Goal: Find specific page/section: Find specific page/section

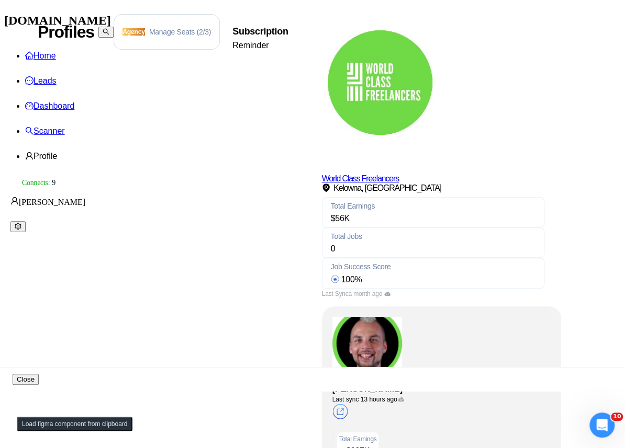
scroll to position [685, 0]
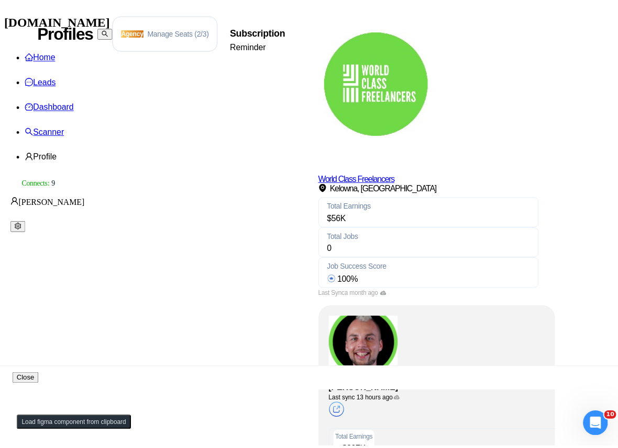
scroll to position [0, 0]
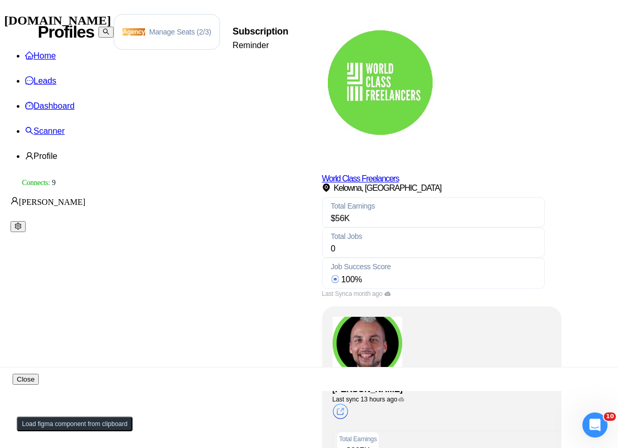
click at [507, 55] on div "World Class Freelancers Kelowna, Canada Total Earnings $ 56K Total Jobs 0 Job S…" at bounding box center [433, 156] width 222 height 284
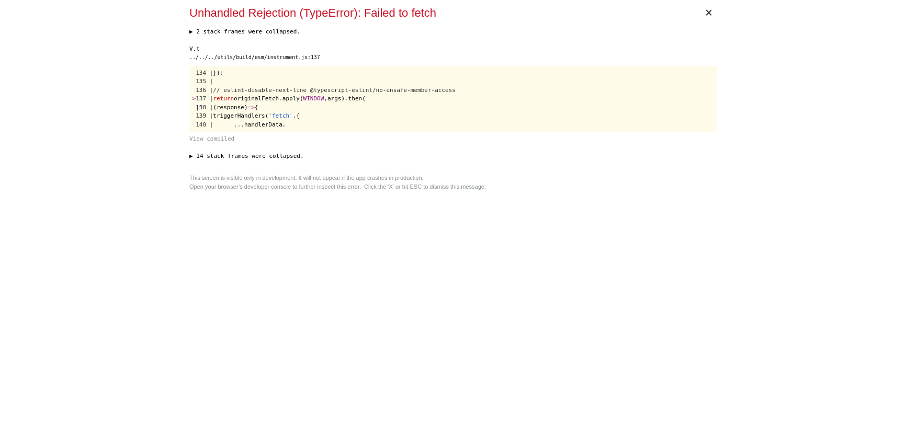
click at [440, 133] on div "V.t ../../../utils/build/esm/instrument.js:137 134 | }) ; 135 | 136 | // eslint…" at bounding box center [453, 94] width 528 height 99
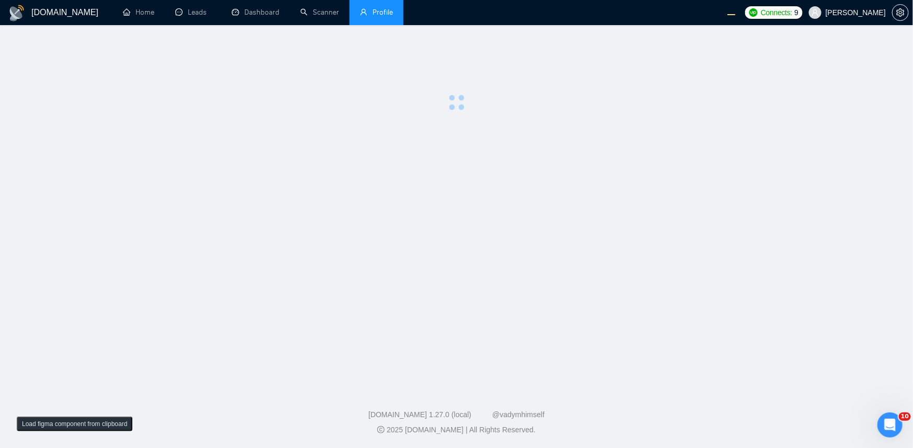
click at [489, 224] on main at bounding box center [457, 205] width 880 height 326
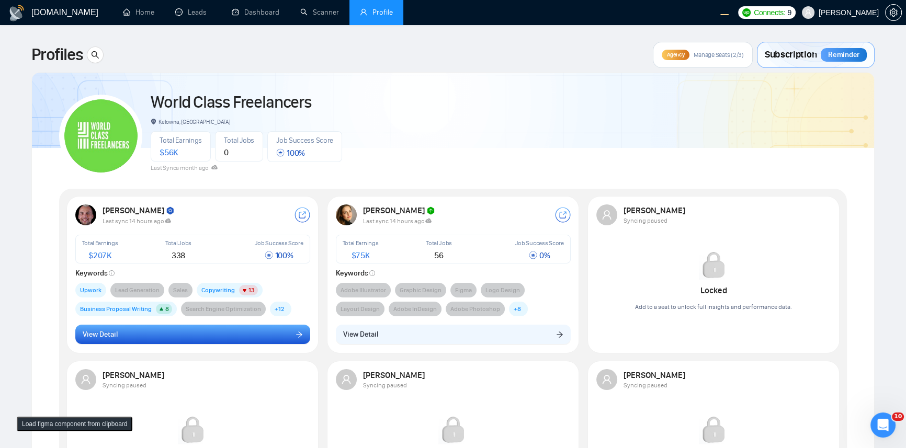
click at [233, 331] on button "View Detail" at bounding box center [192, 335] width 235 height 20
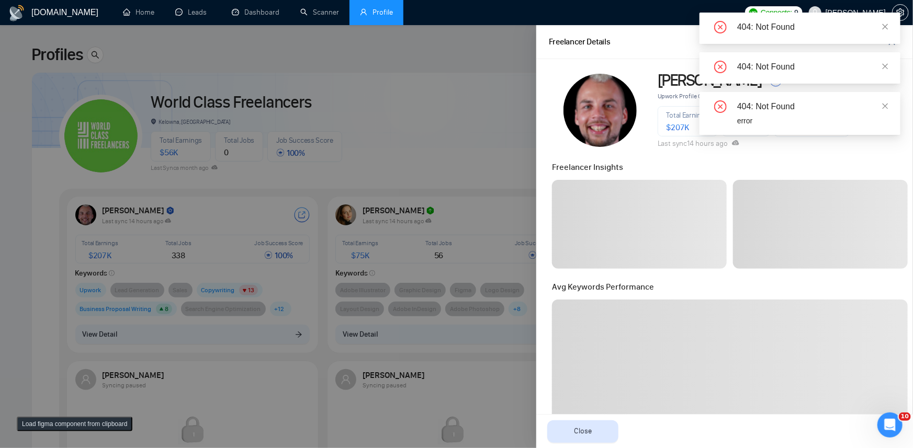
scroll to position [114, 0]
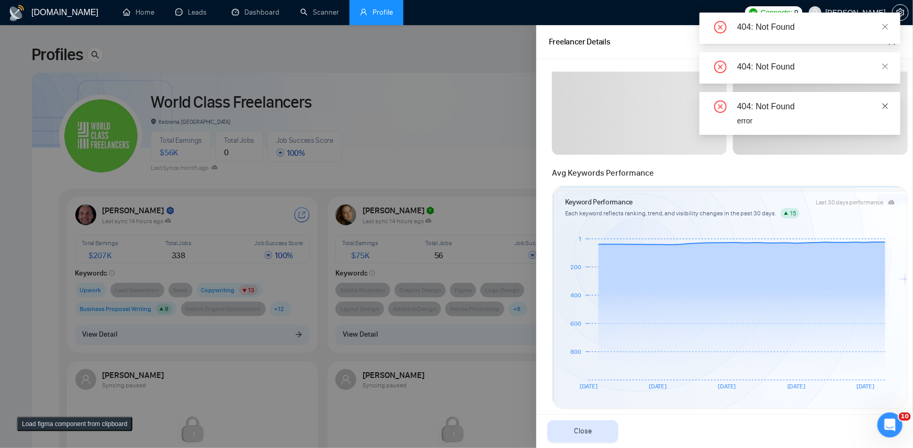
click at [889, 101] on link at bounding box center [885, 106] width 7 height 12
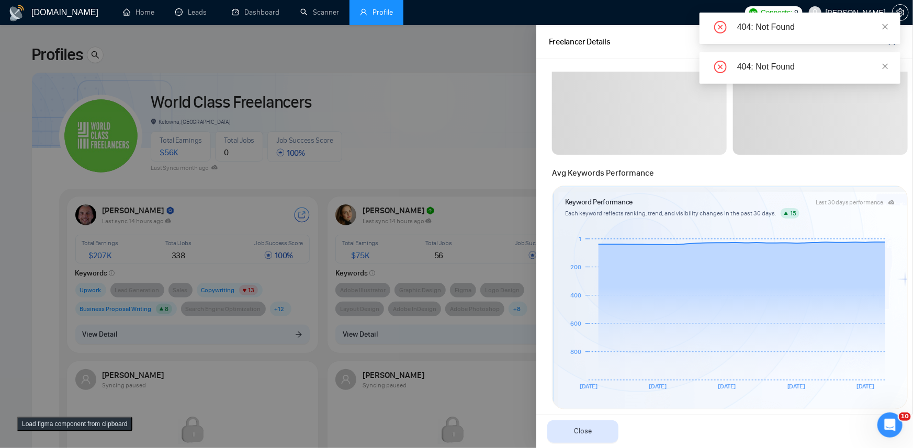
click at [887, 57] on div "404: Not Found" at bounding box center [800, 67] width 201 height 31
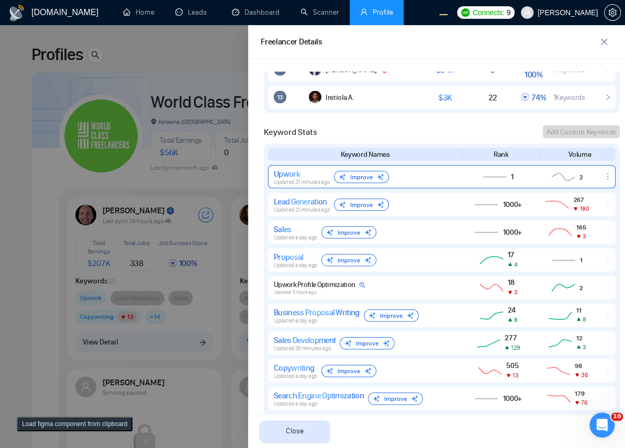
scroll to position [898, 0]
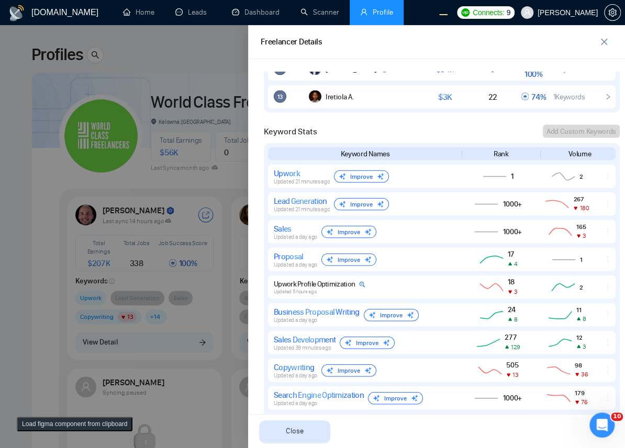
click at [435, 206] on div "Lead Generation Updated 21 minutes ago Improve" at bounding box center [364, 204] width 181 height 17
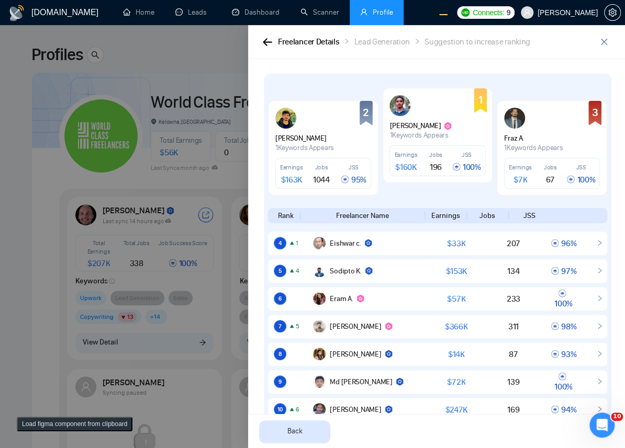
scroll to position [390, 0]
